Goal: Browse casually: Explore the website without a specific task or goal

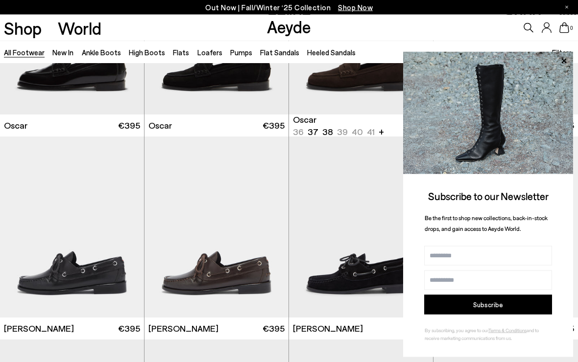
scroll to position [7239, 0]
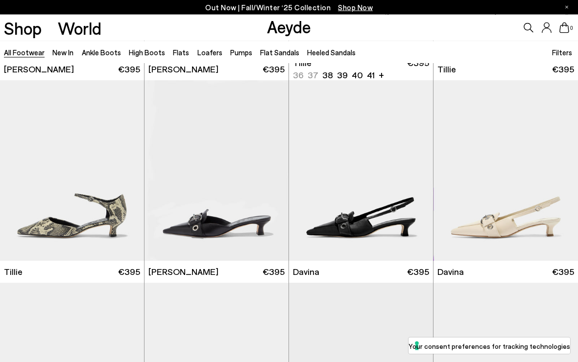
scroll to position [8717, 0]
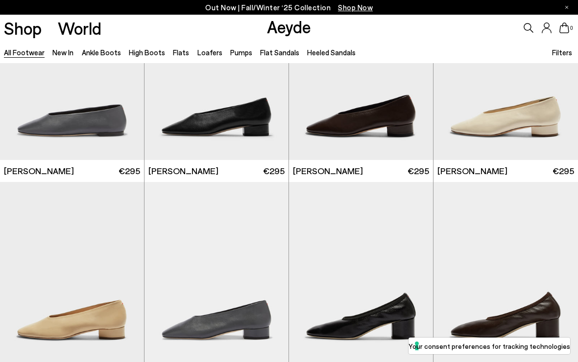
scroll to position [11555, 0]
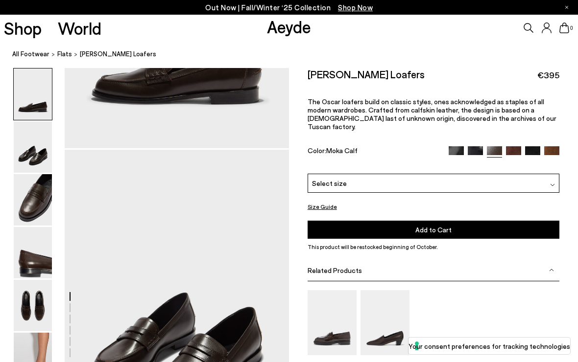
scroll to position [211, 0]
